Goal: Task Accomplishment & Management: Use online tool/utility

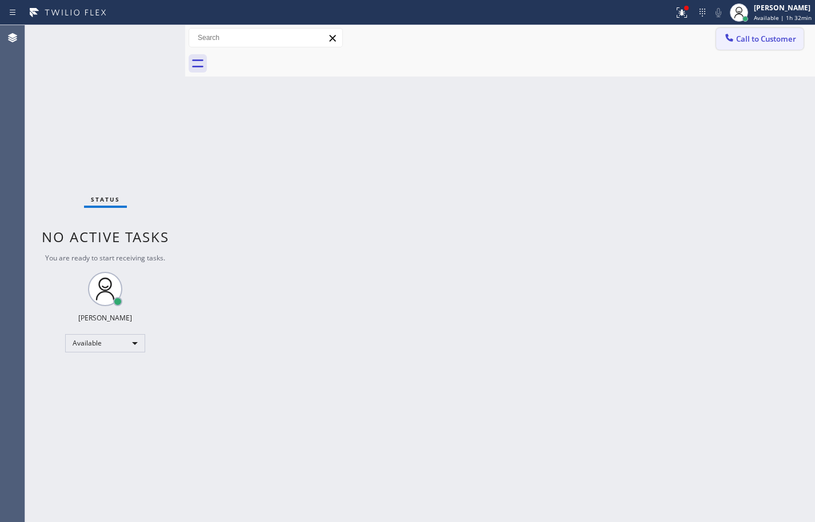
click at [777, 37] on span "Call to Customer" at bounding box center [766, 39] width 60 height 10
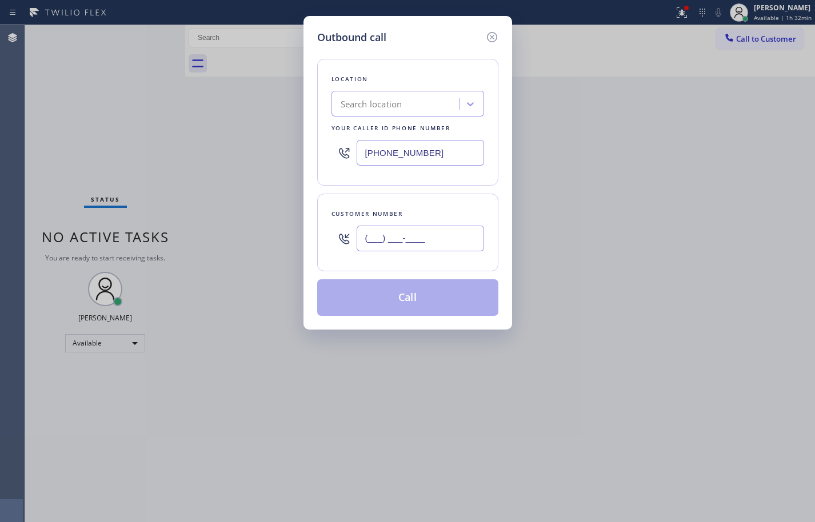
click at [465, 233] on input "(___) ___-____" at bounding box center [420, 239] width 127 height 26
paste input "360) 927-2963"
type input "[PHONE_NUMBER]"
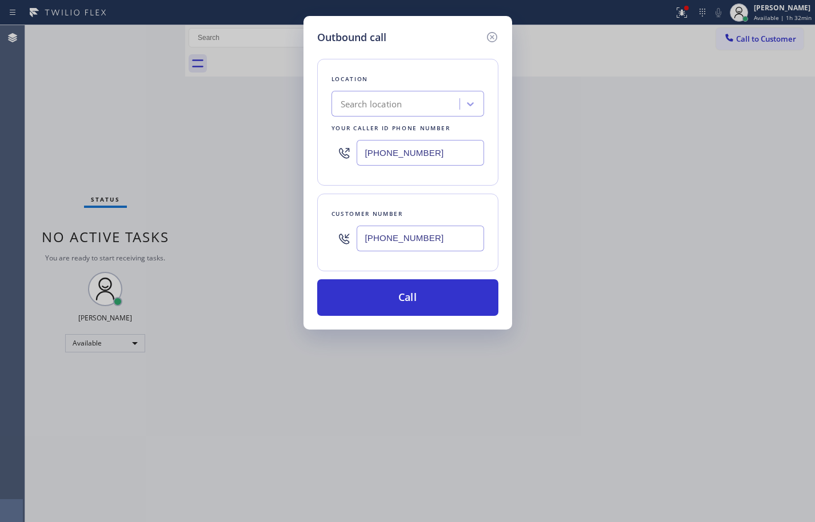
click at [406, 153] on input "[PHONE_NUMBER]" at bounding box center [420, 153] width 127 height 26
paste input "55) 340-131"
type input "[PHONE_NUMBER]"
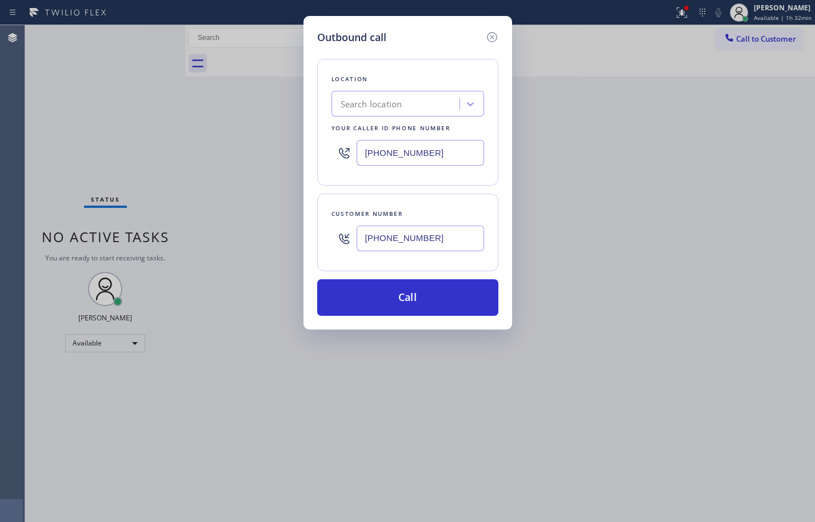
click at [446, 193] on div "Location Search location Your caller id phone number [PHONE_NUMBER] Customer nu…" at bounding box center [407, 180] width 181 height 271
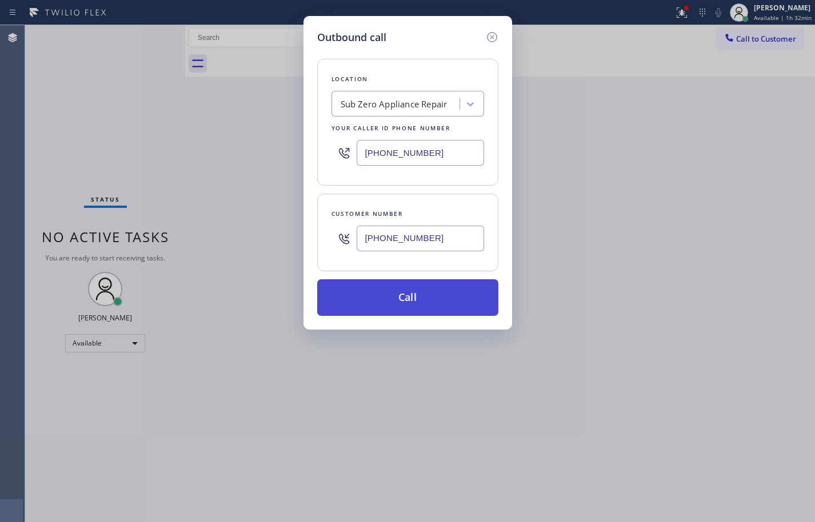
click at [441, 298] on button "Call" at bounding box center [407, 297] width 181 height 37
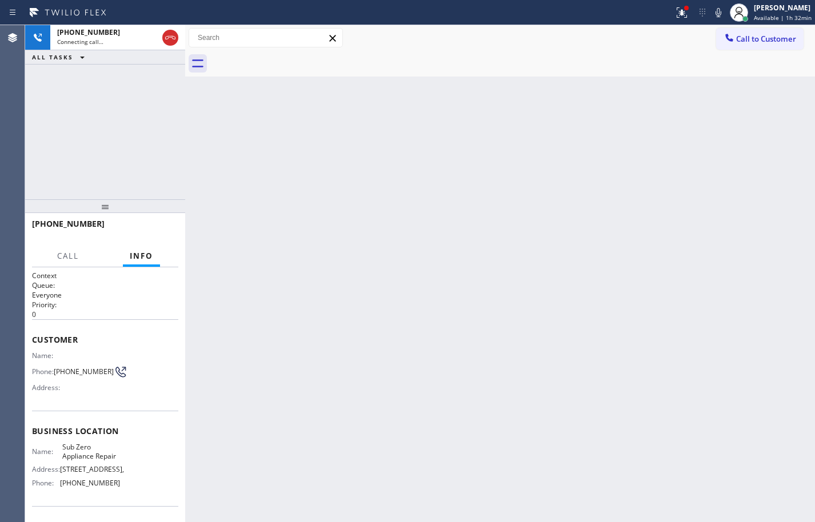
click at [97, 151] on div "[PHONE_NUMBER] Connecting call… ALL TASKS ALL TASKS ACTIVE TASKS TASKS IN WRAP …" at bounding box center [105, 112] width 160 height 174
click at [160, 41] on div at bounding box center [170, 37] width 21 height 25
click at [167, 36] on icon at bounding box center [170, 38] width 14 height 14
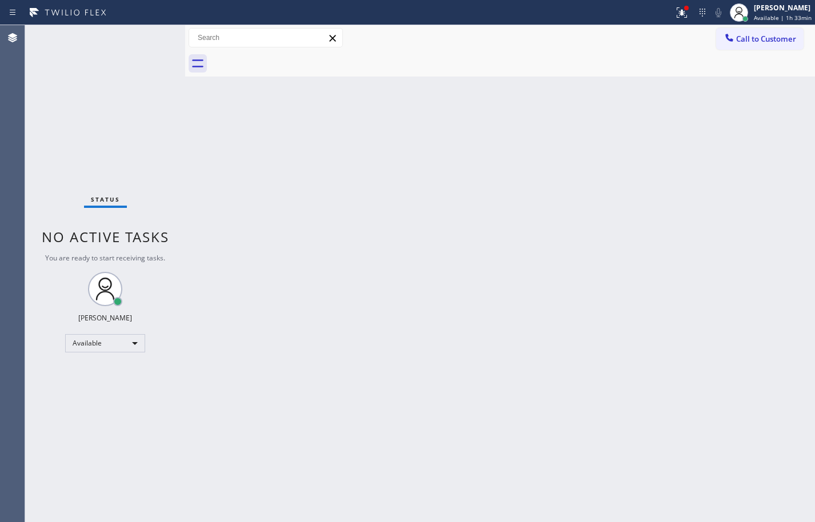
click at [770, 106] on div "Back to Dashboard Change Sender ID Customers Technicians Select a contact Outbo…" at bounding box center [500, 273] width 630 height 497
